Goal: Ask a question: Seek information or help from site administrators or community

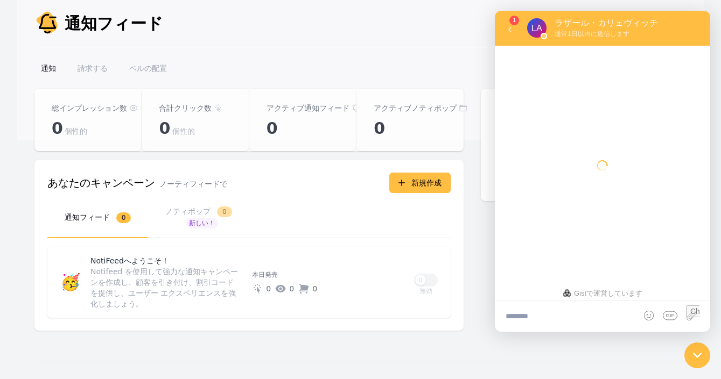
click at [152, 70] on font "ベルの配置" at bounding box center [148, 68] width 38 height 9
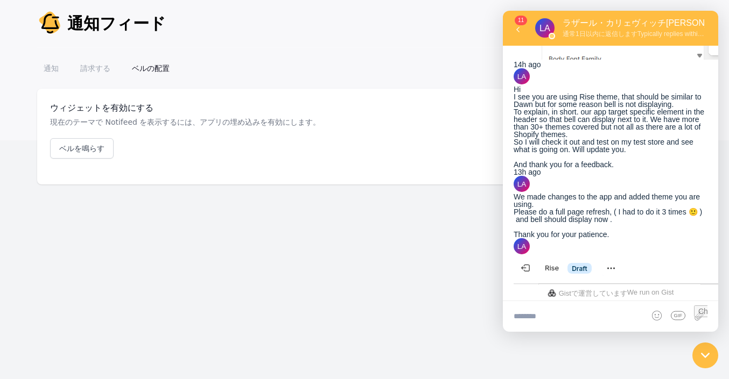
click at [96, 69] on font "請求する" at bounding box center [95, 68] width 30 height 9
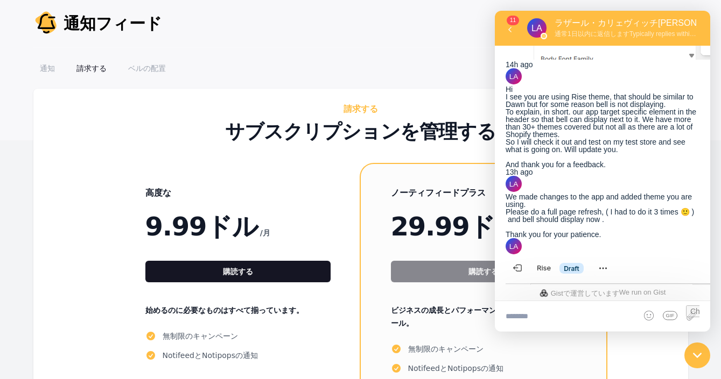
scroll to position [128, 0]
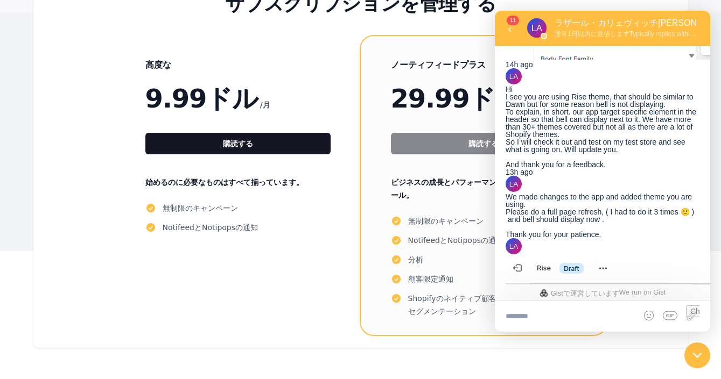
click at [569, 316] on textarea at bounding box center [602, 316] width 215 height 30
paste textarea "**********"
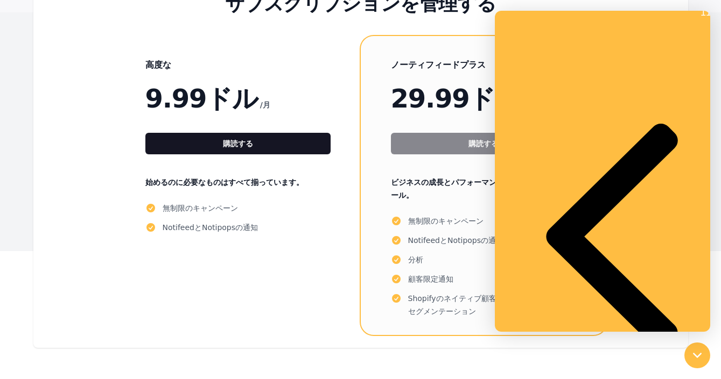
scroll to position [807, 0]
click at [281, 259] on div "高度な 9.99ドル /月 購読する 始めるのに必要なものはすべて揃っています。 無制限のキャンペーン NotifeedとNotipopsの通知" at bounding box center [237, 185] width 245 height 299
drag, startPoint x: 881, startPoint y: 650, endPoint x: 697, endPoint y: 356, distance: 347.2
click at [697, 356] on icon at bounding box center [697, 355] width 9 height 9
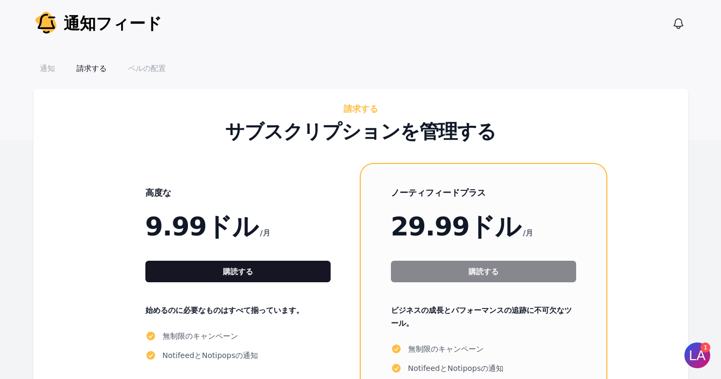
scroll to position [128, 0]
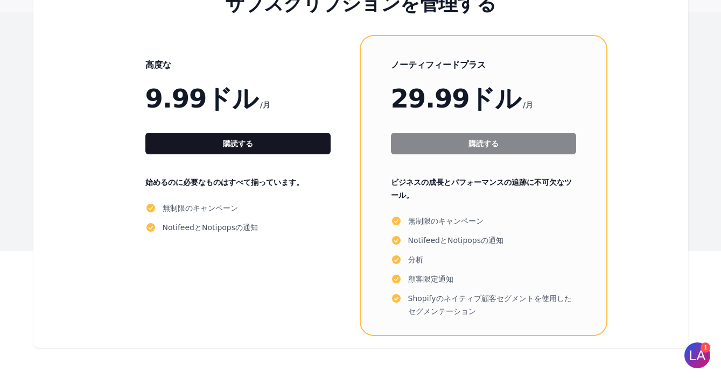
click at [698, 351] on img at bounding box center [697, 356] width 32 height 32
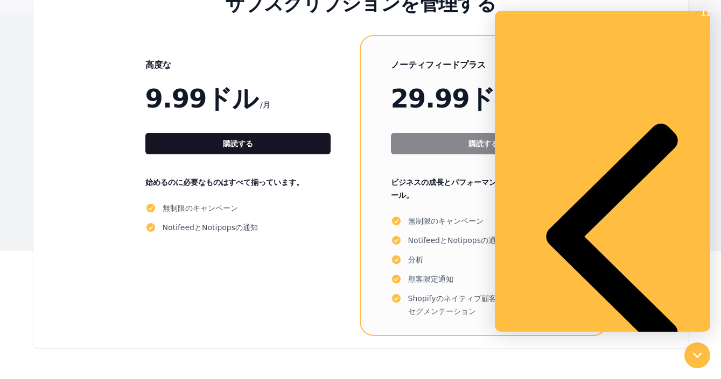
scroll to position [808, 0]
drag, startPoint x: 630, startPoint y: 306, endPoint x: 915, endPoint y: 313, distance: 285.3
paste textarea "**********"
type textarea "**********"
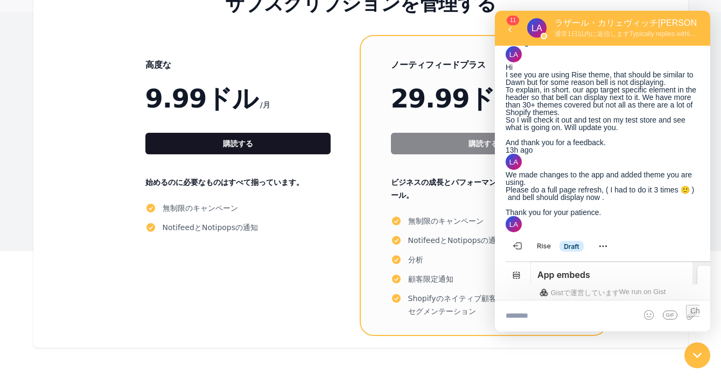
scroll to position [933, 0]
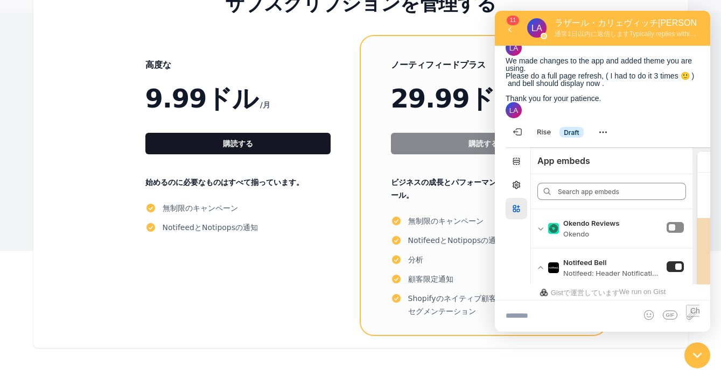
click at [107, 67] on div "高度な 9.99ドル /月 購読する 始めるのに必要なものはすべて揃っています。 無制限のキャンペーン NotifeedとNotipopsの通知 ノーティフィ…" at bounding box center [360, 185] width 611 height 299
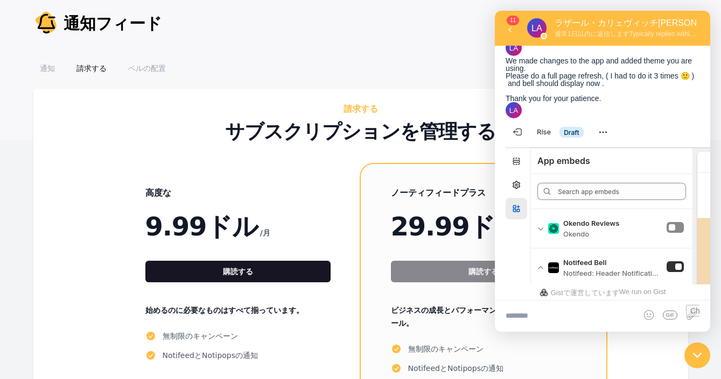
click at [45, 67] on font "通知" at bounding box center [47, 68] width 15 height 9
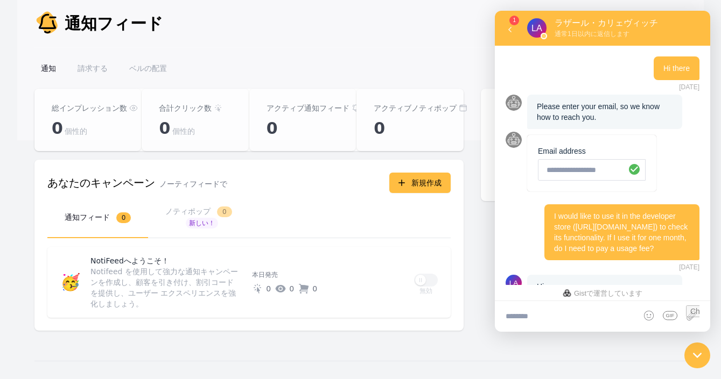
scroll to position [932, 0]
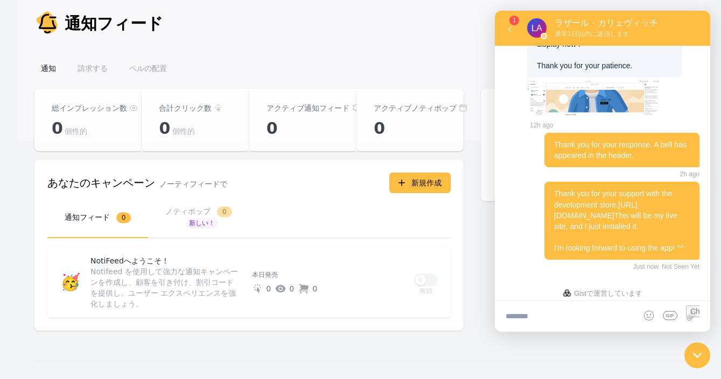
click at [151, 70] on font "ベルの配置" at bounding box center [148, 68] width 38 height 9
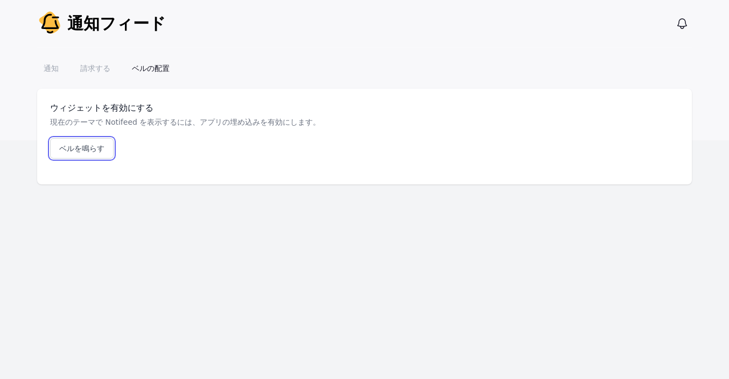
click at [78, 145] on font "ベルを鳴らす" at bounding box center [81, 148] width 45 height 9
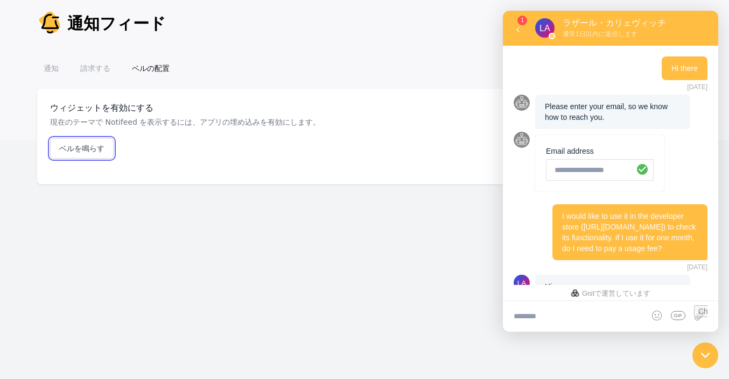
scroll to position [932, 0]
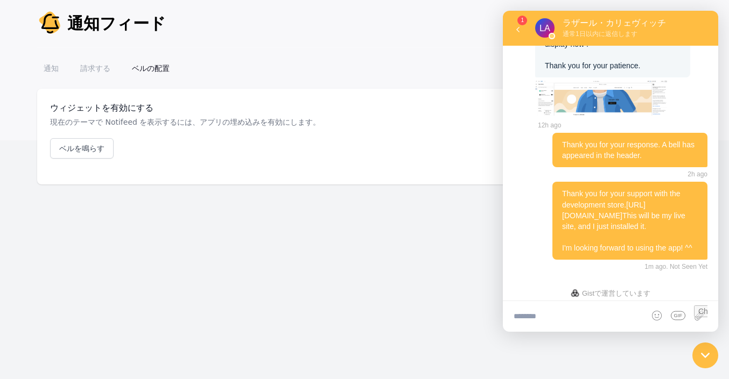
drag, startPoint x: 680, startPoint y: 186, endPoint x: 558, endPoint y: 188, distance: 122.2
click at [558, 188] on div "Thank you for your support with the development store. [URL][DOMAIN_NAME] This …" at bounding box center [629, 220] width 155 height 77
copy link "[URL][DOMAIN_NAME]"
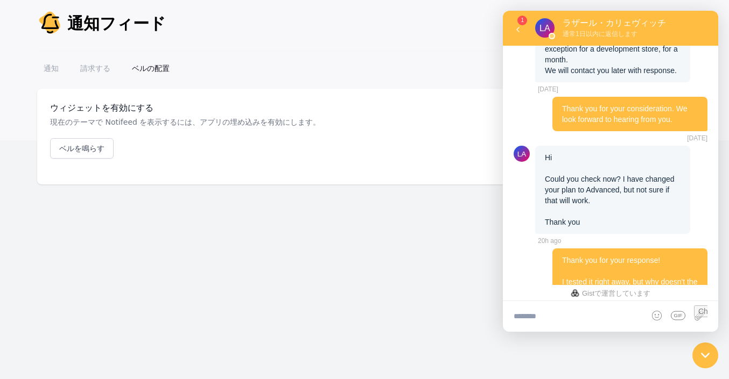
scroll to position [432, 0]
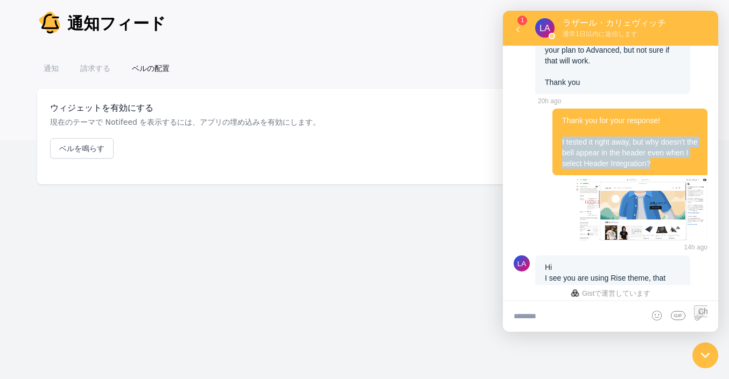
drag, startPoint x: 668, startPoint y: 180, endPoint x: 556, endPoint y: 156, distance: 115.1
click at [556, 156] on div "Thank you for your response! I tested it right away, but why doesn't the bell a…" at bounding box center [629, 142] width 155 height 67
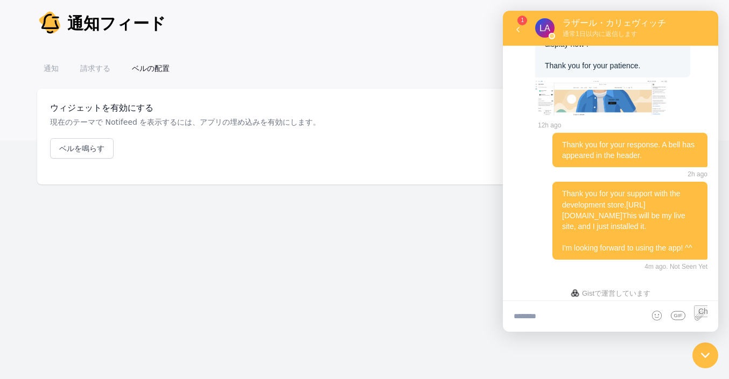
drag, startPoint x: 679, startPoint y: 184, endPoint x: 562, endPoint y: 186, distance: 116.8
click at [562, 186] on div "Thank you for your support with the development store. http://tokyocrafts.mysho…" at bounding box center [629, 220] width 155 height 77
copy link "[URL][DOMAIN_NAME]"
click at [573, 319] on textarea at bounding box center [610, 316] width 215 height 30
paste textarea "**********"
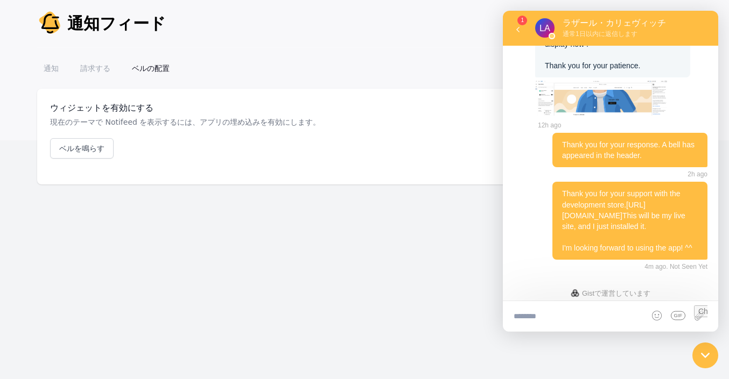
type textarea "**********"
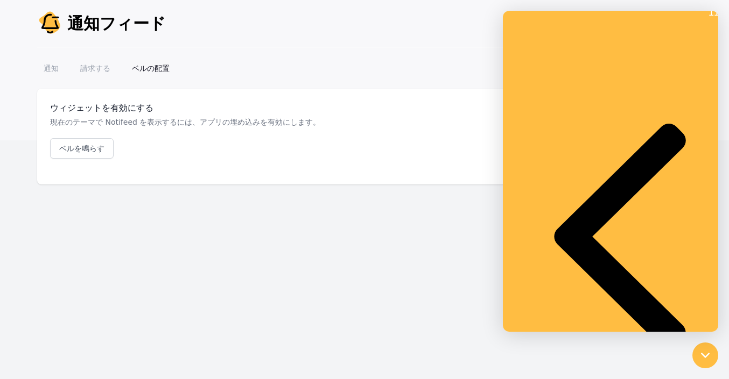
scroll to position [1003, 0]
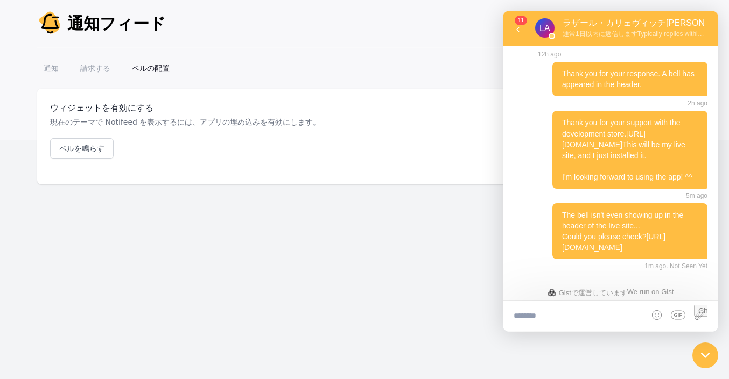
click at [575, 315] on textarea at bounding box center [610, 316] width 215 height 30
paste textarea "**********"
type textarea "**********"
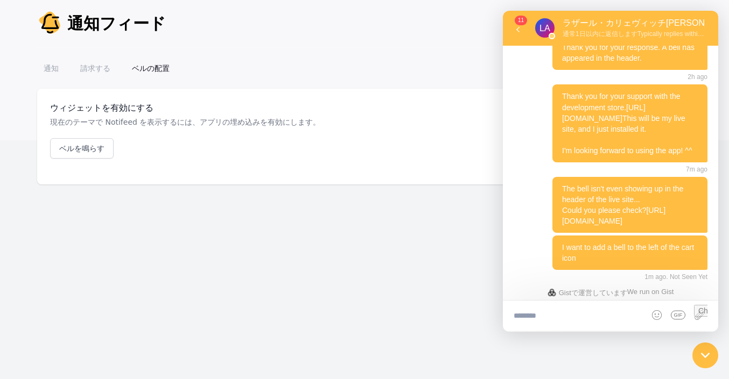
scroll to position [1040, 0]
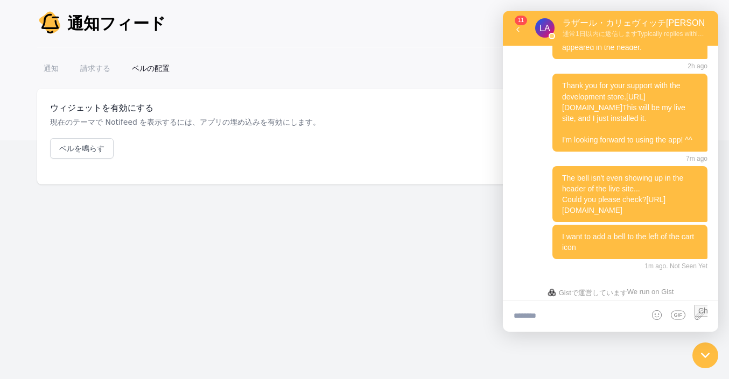
click at [517, 33] on icon at bounding box center [517, 29] width 11 height 11
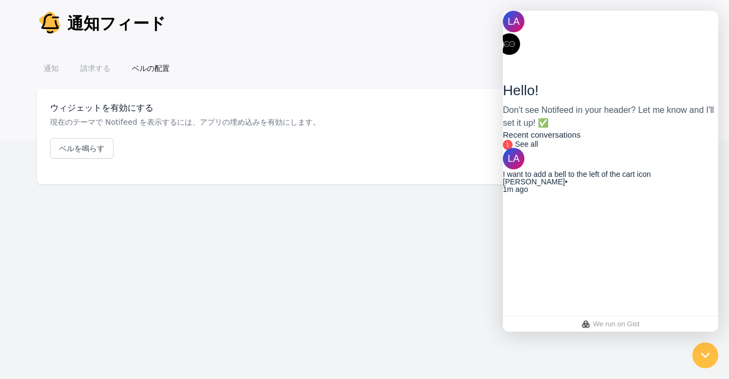
click at [677, 193] on div "I want to add a bell to the left of the cart icon Lazar Kaljevic • 1m ago" at bounding box center [610, 182] width 215 height 23
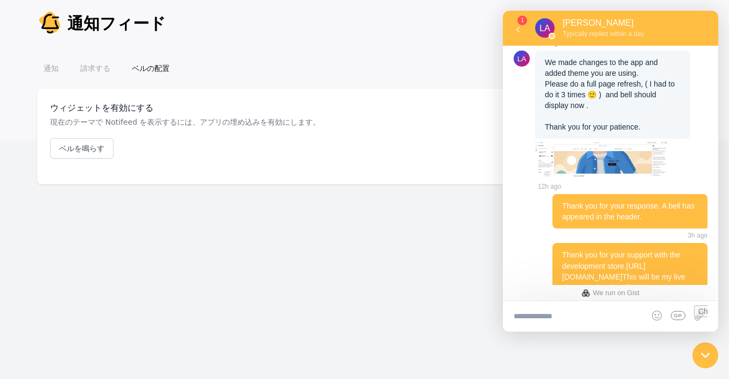
scroll to position [1028, 0]
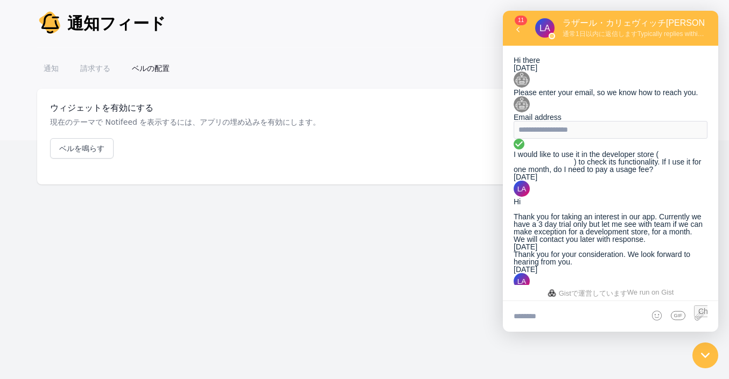
scroll to position [1028, 0]
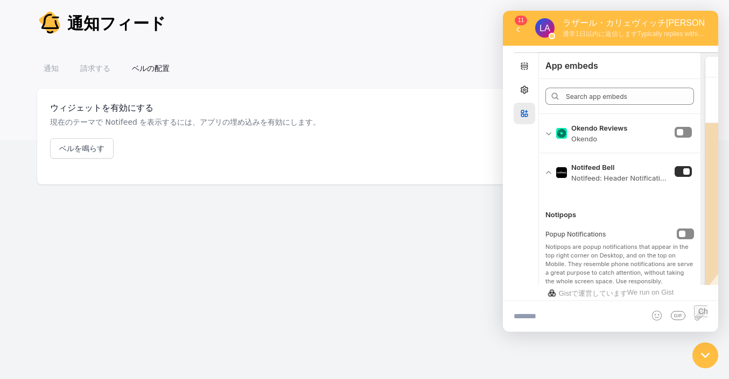
click at [87, 65] on font "請求する" at bounding box center [95, 68] width 30 height 9
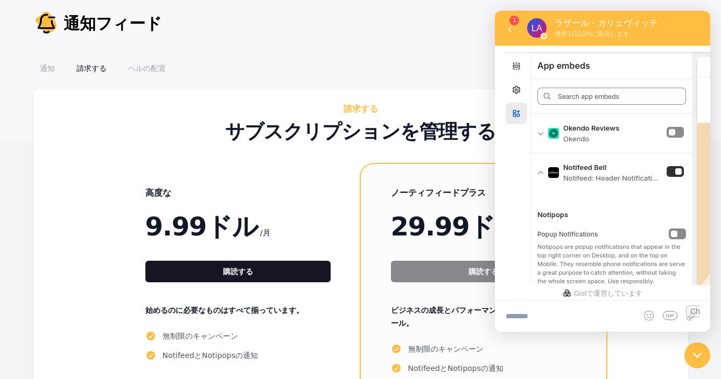
click at [511, 32] on icon at bounding box center [509, 29] width 3 height 5
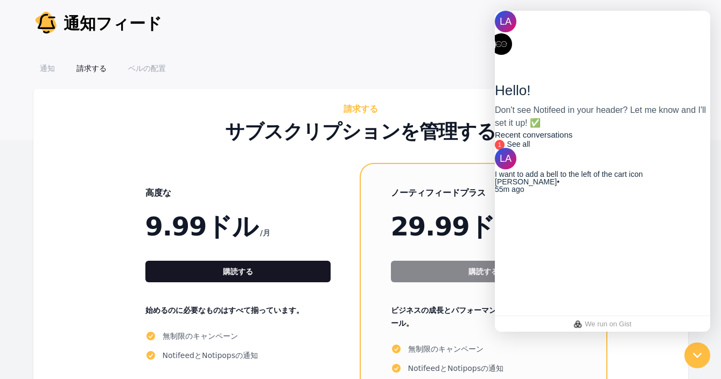
click at [524, 194] on span "55m ago" at bounding box center [509, 189] width 29 height 9
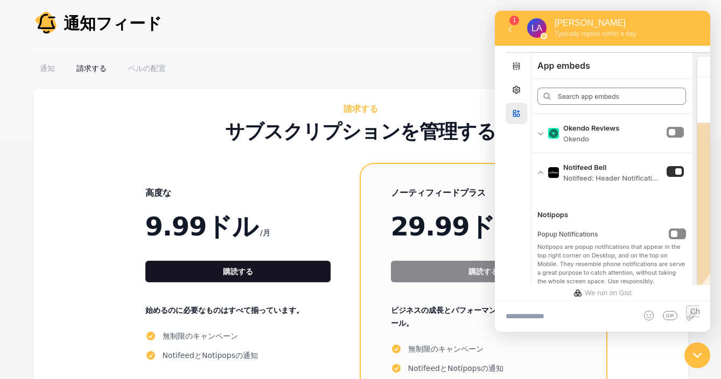
click at [156, 72] on font "ベルの配置" at bounding box center [147, 68] width 38 height 9
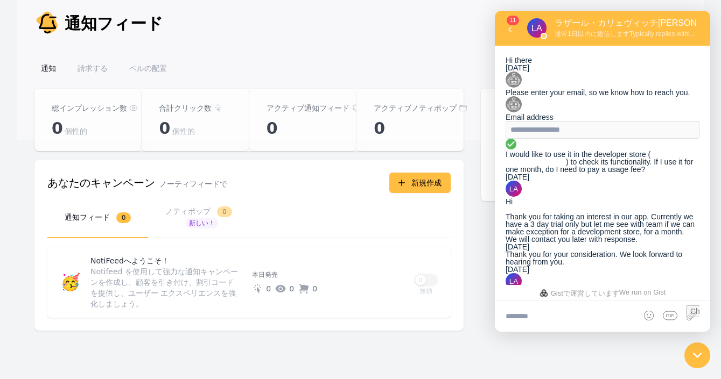
scroll to position [1028, 0]
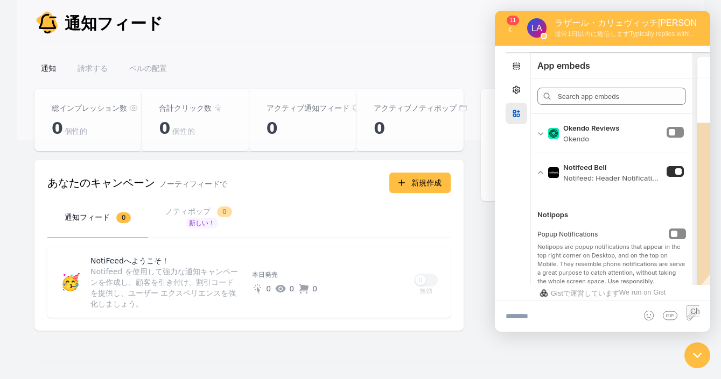
click at [82, 67] on font "請求する" at bounding box center [92, 68] width 30 height 9
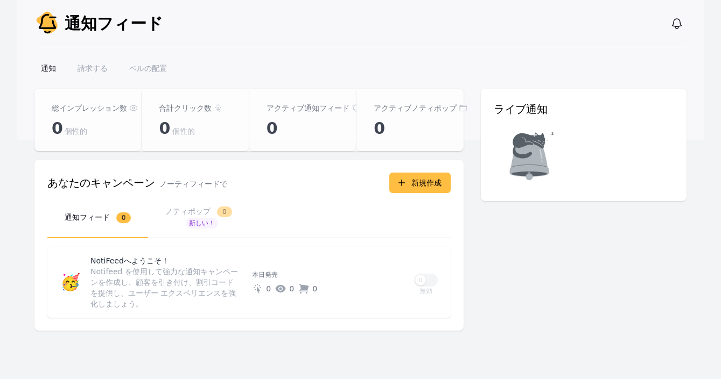
click at [170, 212] on font "ノティポップ" at bounding box center [187, 211] width 45 height 9
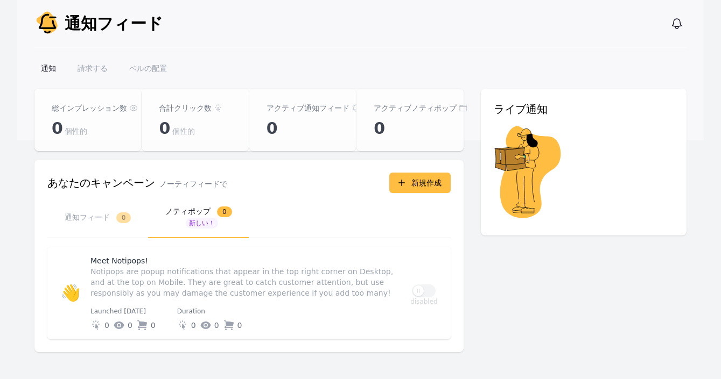
click at [101, 213] on font "通知フィード" at bounding box center [87, 217] width 45 height 9
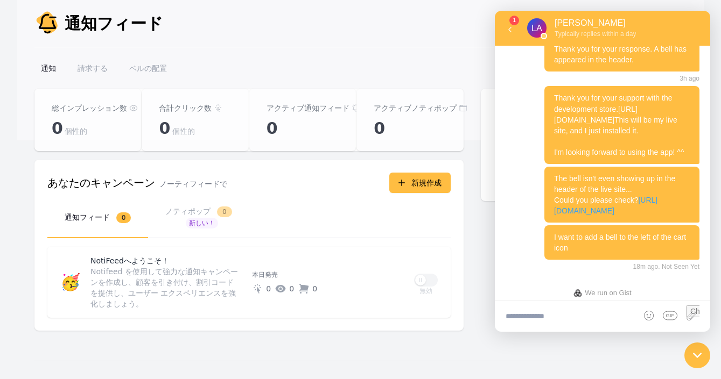
click at [422, 182] on font "新規作成" at bounding box center [426, 183] width 30 height 9
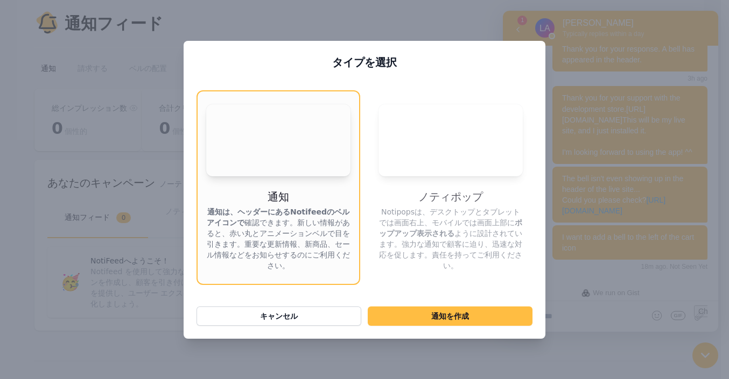
click at [422, 297] on div "タイプを選択 お使いのブラウザはビデオタグをサポートしていません。 通知 通知は、ヘッダーにあるNotifeedのベルアイコンで 確認できます 。新しい情報が…" at bounding box center [365, 190] width 362 height 298
click at [418, 312] on button "通知 を作成" at bounding box center [450, 316] width 165 height 19
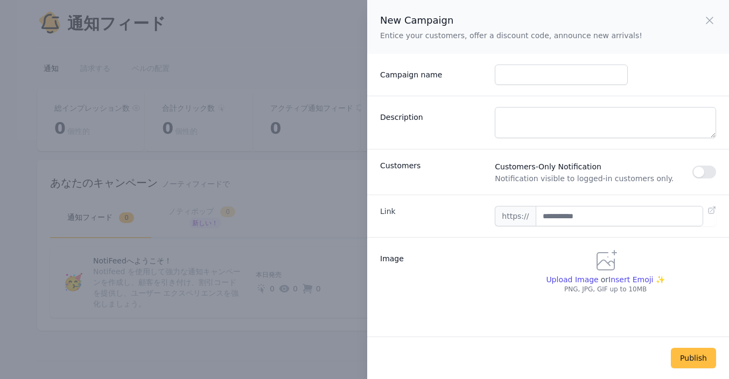
click at [694, 172] on button "button" at bounding box center [704, 172] width 24 height 13
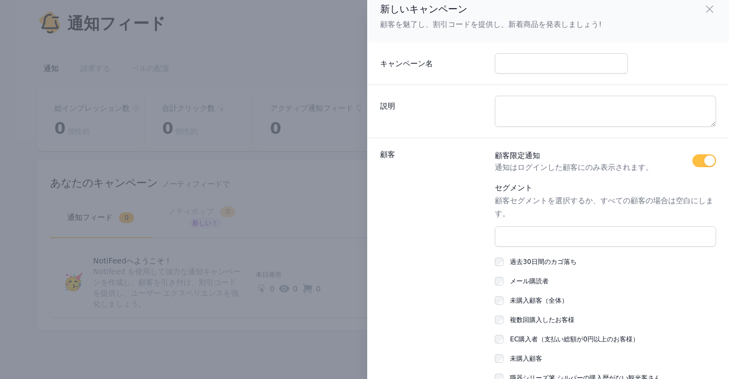
scroll to position [14, 0]
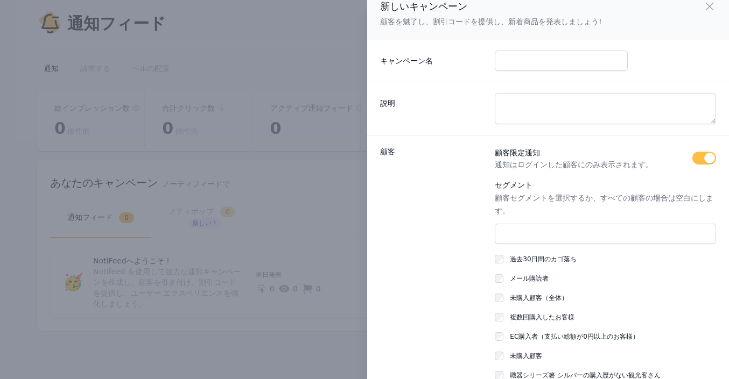
click at [706, 5] on icon "button" at bounding box center [709, 6] width 6 height 6
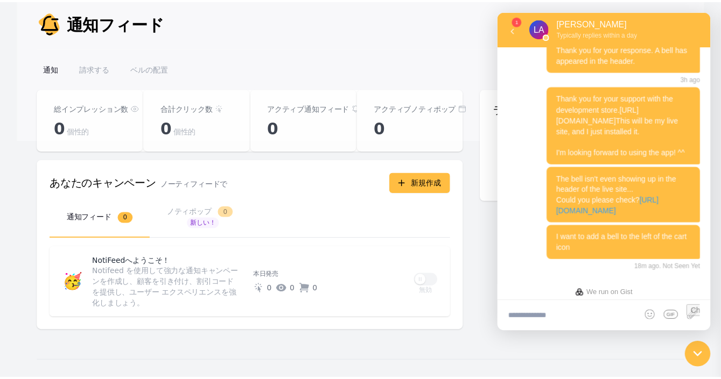
scroll to position [0, 0]
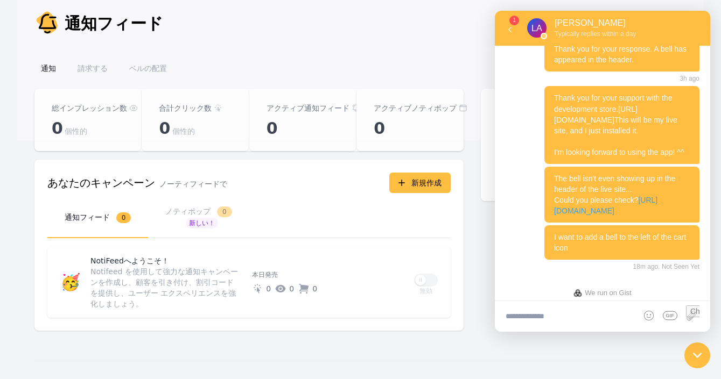
click at [179, 276] on font "Notifeed を使用して強力な通知キャンペーンを作成し、顧客を引き付け、割引コードを提供し、ユーザー エクスペリエンスを強化しましょう。" at bounding box center [163, 287] width 147 height 41
click at [688, 354] on div at bounding box center [697, 356] width 36 height 36
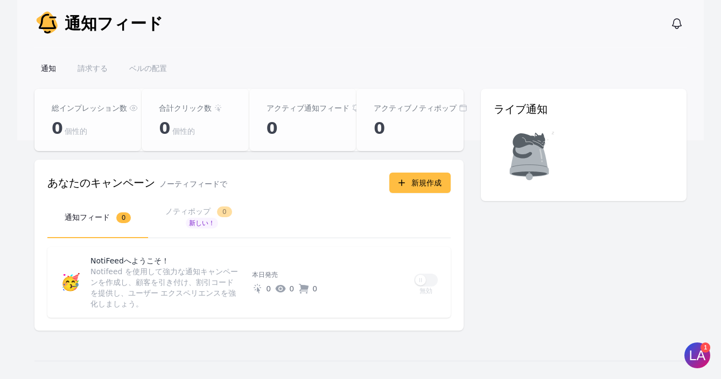
click at [142, 267] on font "Notifeed を使用して強力な通知キャンペーンを作成し、顧客を引き付け、割引コードを提供し、ユーザー エクスペリエンスを強化しましょう。" at bounding box center [163, 287] width 147 height 41
click at [174, 211] on font "ノティポップ" at bounding box center [187, 211] width 45 height 9
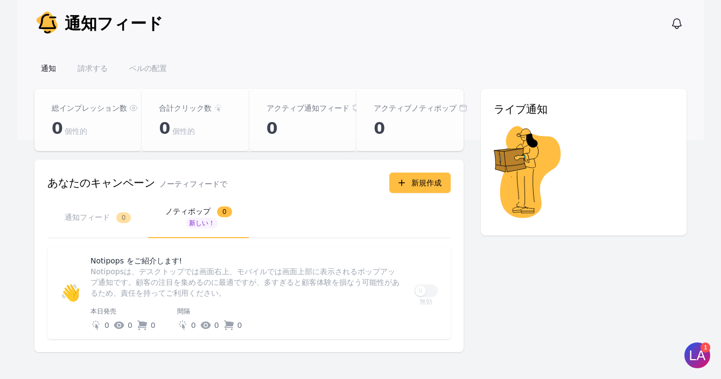
click at [204, 281] on p "Notipopsは、デスクトップでは画面右上、モバイルでは画面上部に表示されるポップアップ通知です。顧客の注目を集めるのに最適ですが、多すぎると顧客体験を損な…" at bounding box center [245, 282] width 311 height 32
click at [89, 217] on button "通知フィード 0" at bounding box center [97, 218] width 101 height 41
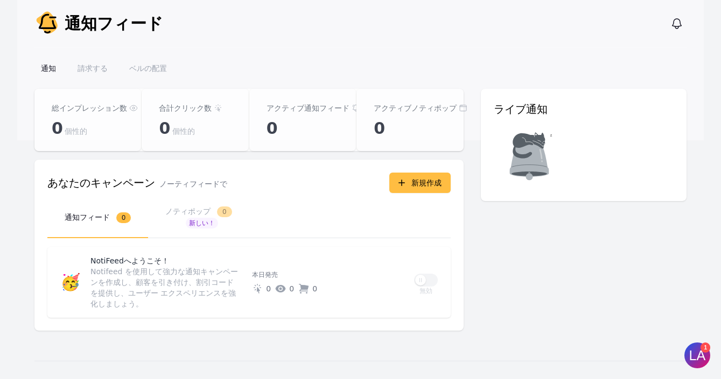
click at [87, 72] on font "請求する" at bounding box center [92, 68] width 30 height 9
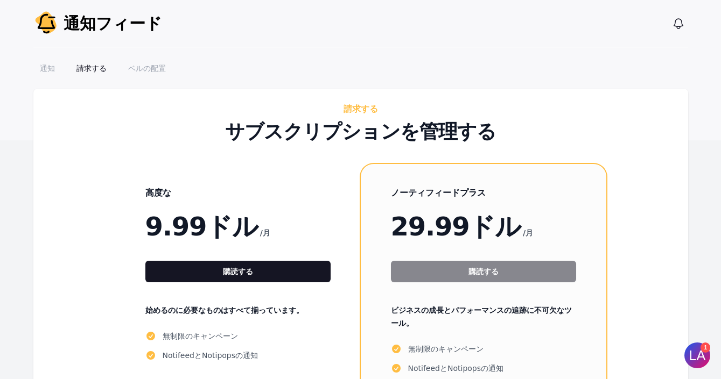
click at [703, 353] on div "1" at bounding box center [705, 348] width 10 height 10
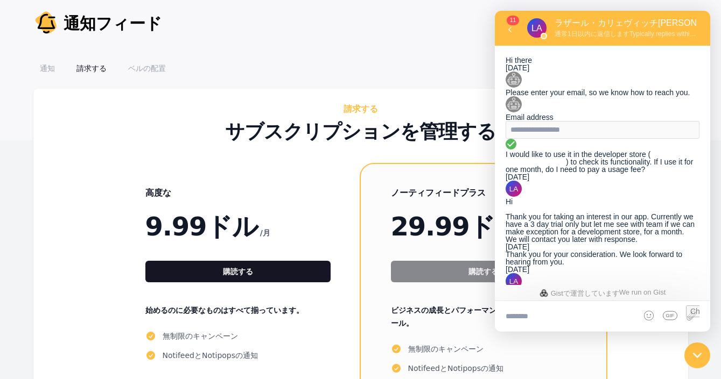
scroll to position [1028, 0]
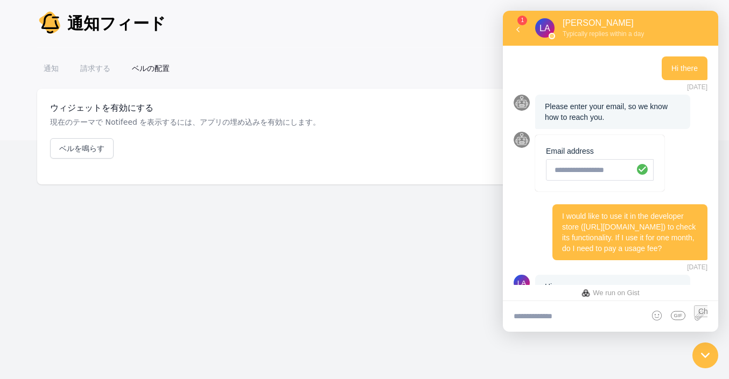
scroll to position [1028, 0]
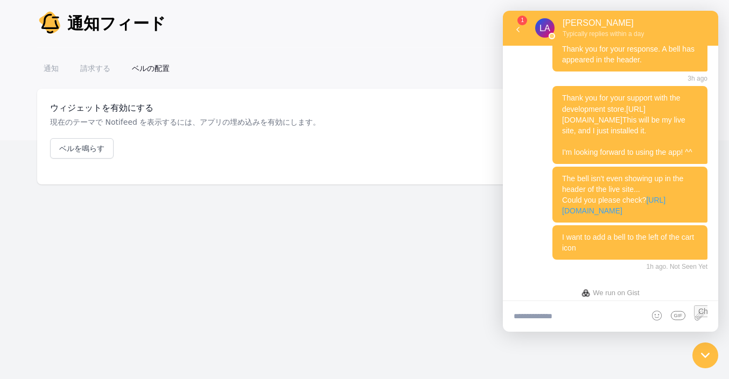
click at [44, 73] on font "通知" at bounding box center [51, 68] width 15 height 9
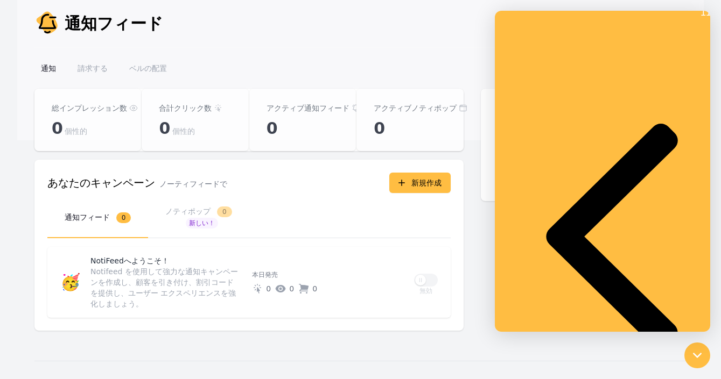
scroll to position [5, 0]
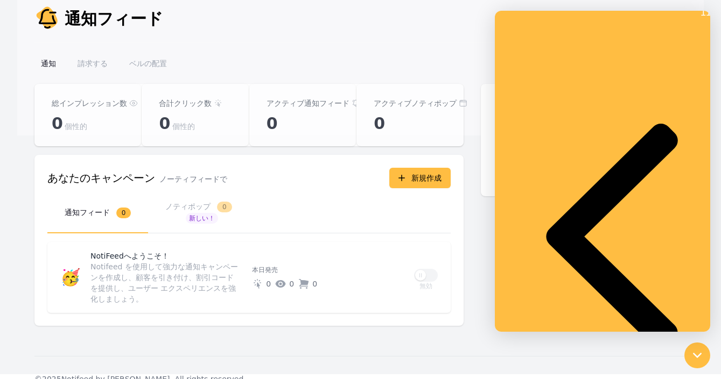
click at [527, 29] on icon at bounding box center [612, 237] width 170 height 452
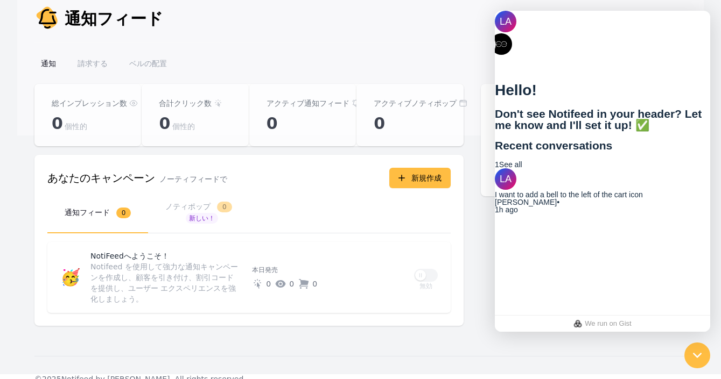
click at [625, 199] on div "I want to add a bell to the left of the cart icon" at bounding box center [602, 195] width 215 height 8
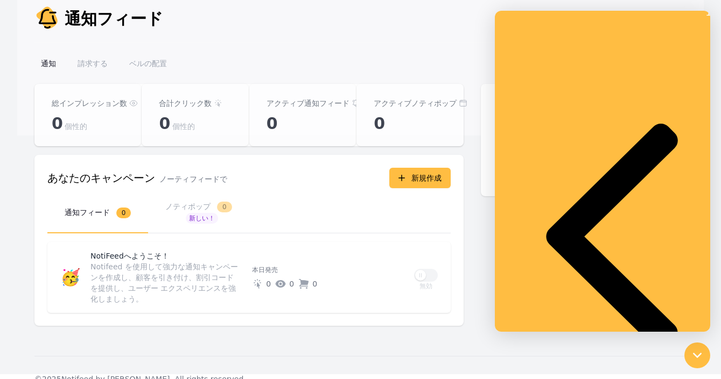
scroll to position [1028, 0]
